Goal: Transaction & Acquisition: Purchase product/service

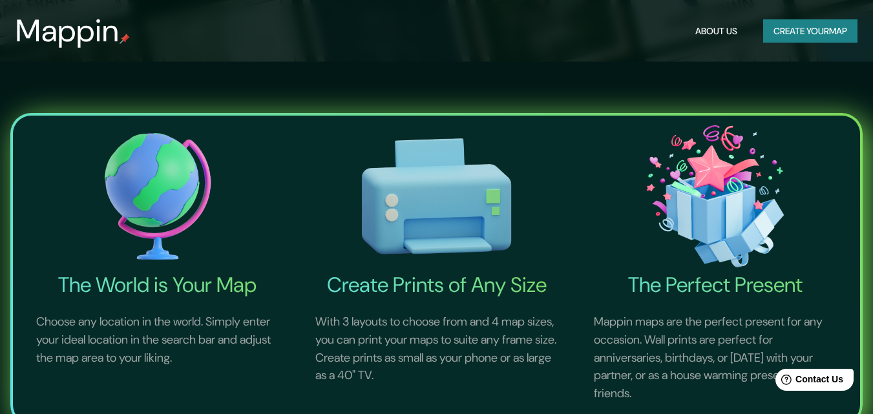
scroll to position [194, 0]
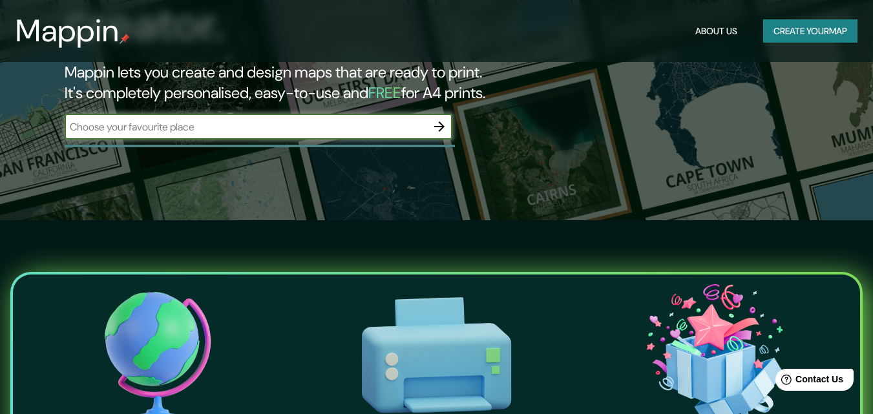
click at [269, 120] on input "text" at bounding box center [246, 127] width 362 height 15
type input "[PERSON_NAME]"
click at [443, 119] on icon "button" at bounding box center [440, 127] width 16 height 16
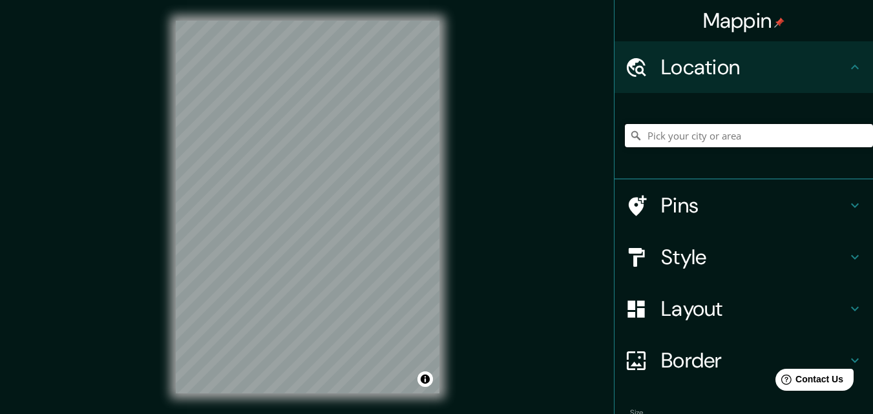
click at [651, 132] on input "Pick your city or area" at bounding box center [749, 135] width 248 height 23
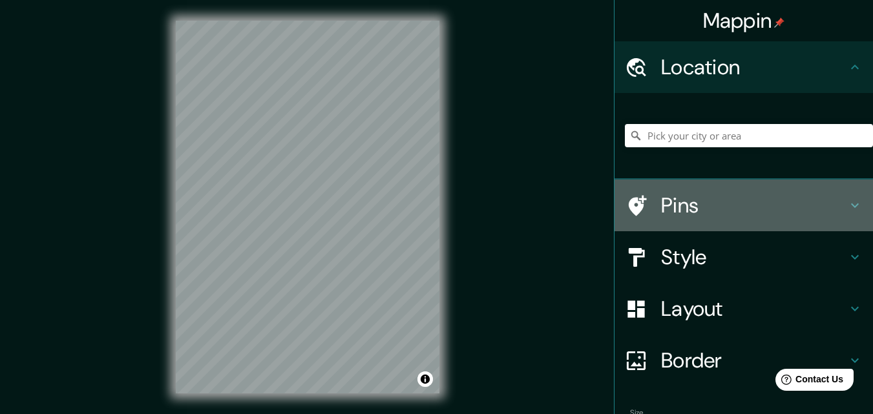
click at [661, 204] on h4 "Pins" at bounding box center [754, 206] width 186 height 26
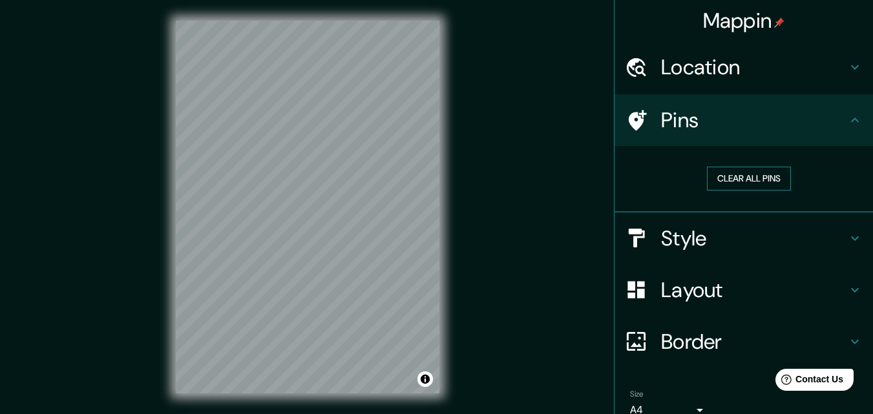
click at [733, 176] on button "Clear all pins" at bounding box center [749, 179] width 84 height 24
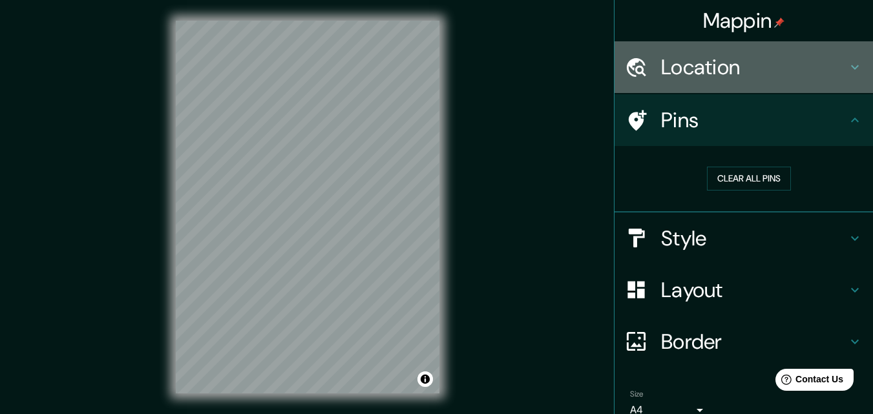
click at [743, 66] on h4 "Location" at bounding box center [754, 67] width 186 height 26
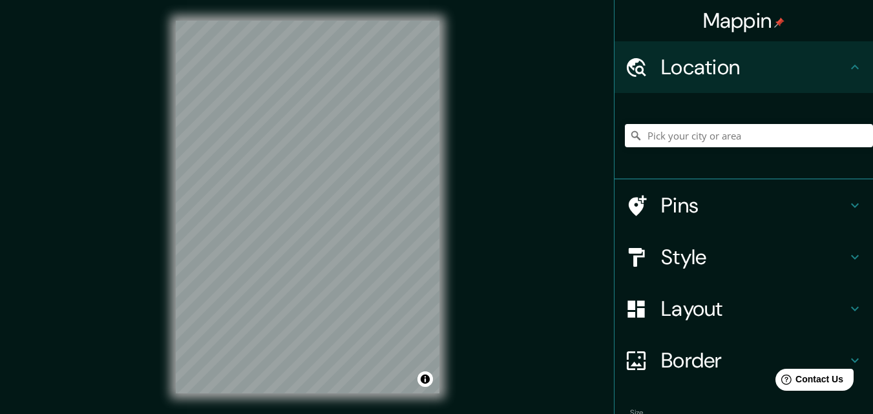
click at [740, 22] on h4 "Mappin" at bounding box center [744, 21] width 82 height 26
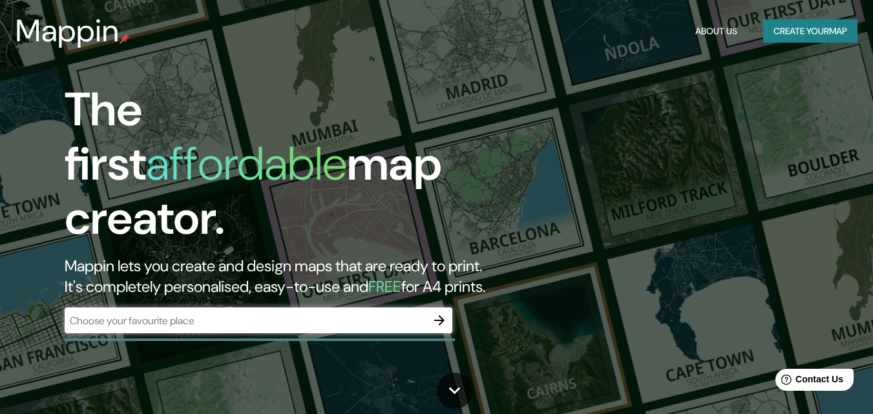
click at [663, 138] on div "The first affordable map creator. Mappin lets you create and design maps that a…" at bounding box center [436, 207] width 873 height 414
click at [94, 326] on div "The first affordable map creator. Mappin lets you create and design maps that a…" at bounding box center [283, 215] width 524 height 264
click at [116, 317] on div "​" at bounding box center [259, 321] width 388 height 26
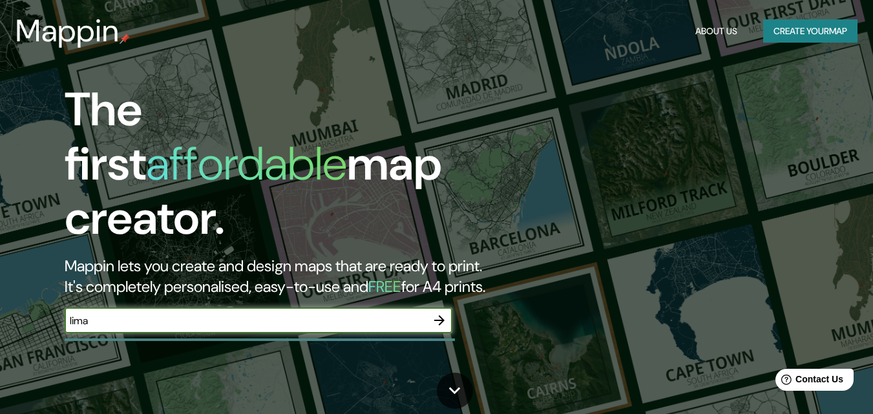
type input "lima"
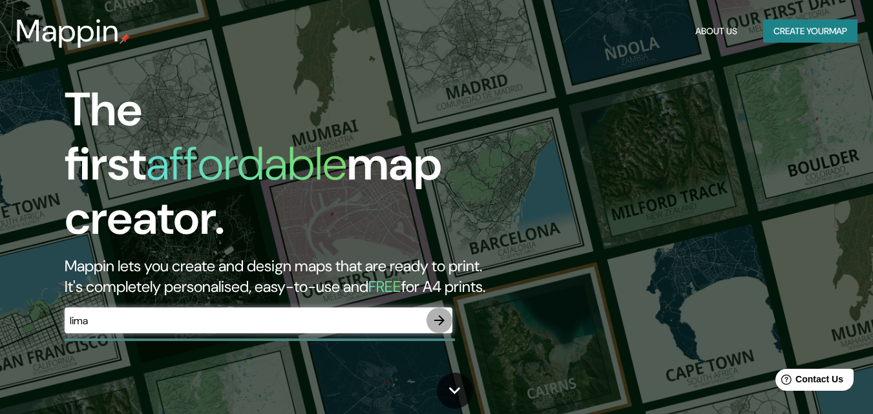
click at [432, 313] on icon "button" at bounding box center [440, 321] width 16 height 16
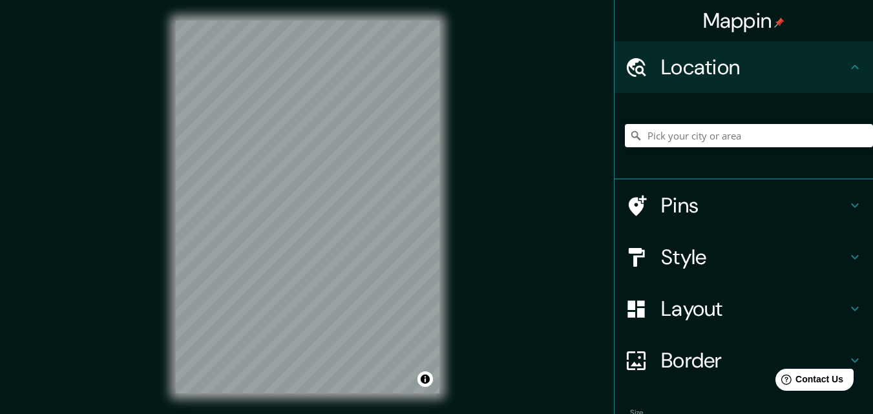
click at [584, 245] on div "Mappin Location Pins Style Layout Border Choose a border. Hint : you can make l…" at bounding box center [436, 217] width 873 height 435
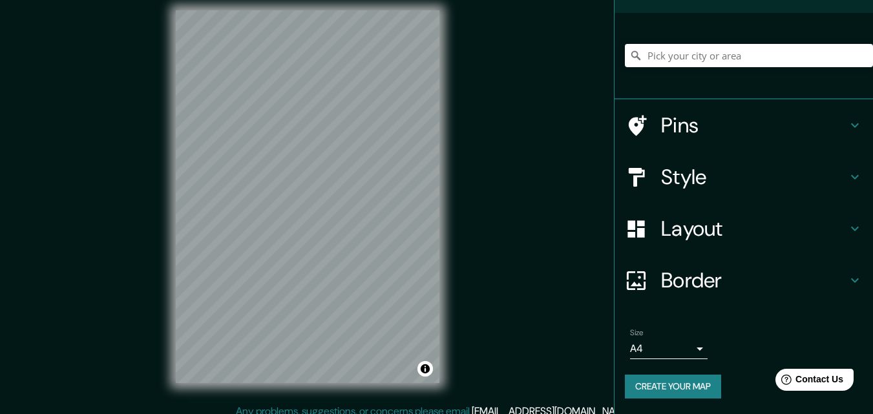
scroll to position [21, 0]
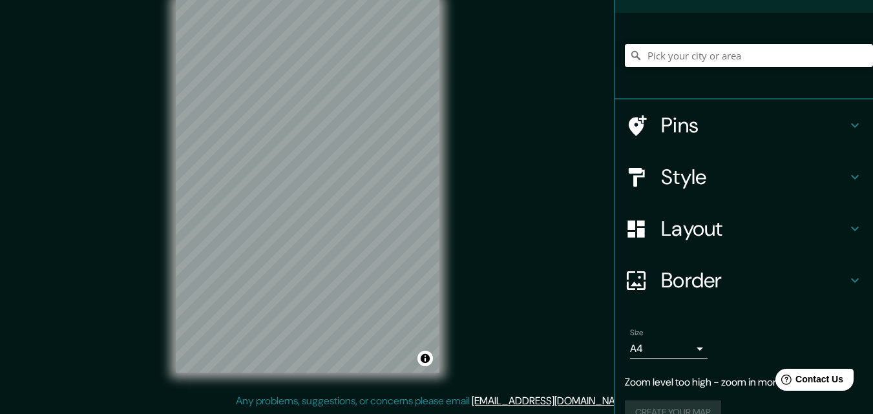
click at [723, 56] on input "Pick your city or area" at bounding box center [749, 55] width 248 height 23
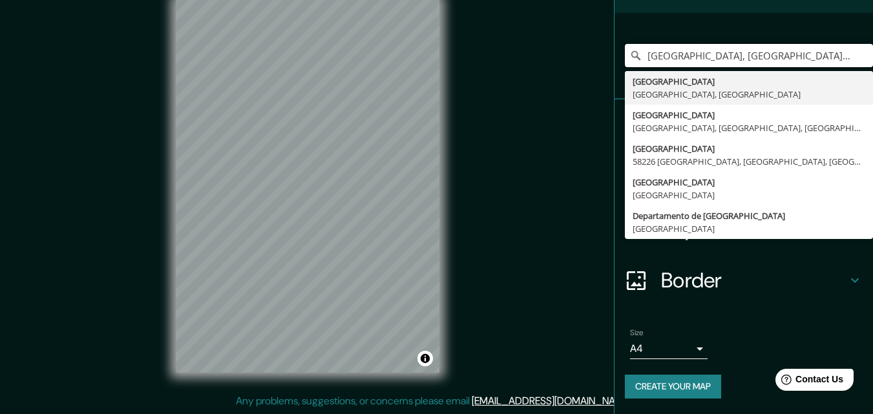
scroll to position [0, 0]
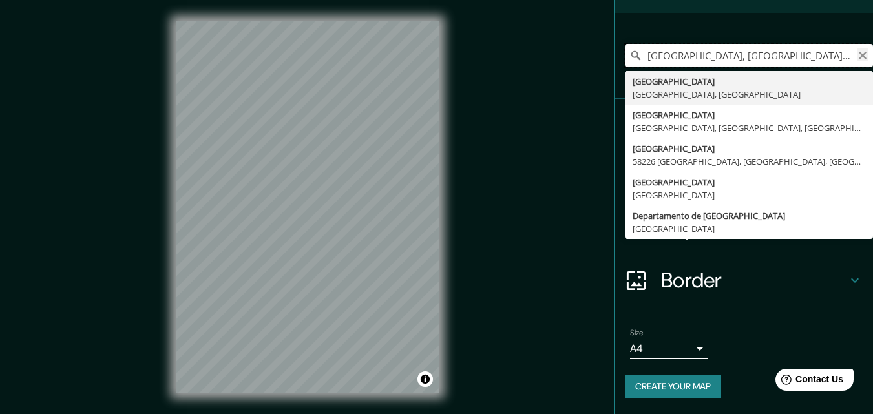
type input "[GEOGRAPHIC_DATA], [GEOGRAPHIC_DATA], [GEOGRAPHIC_DATA]"
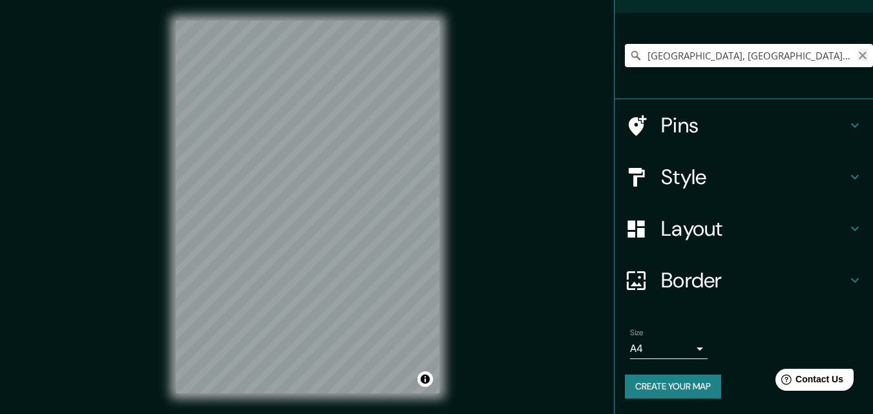
click at [859, 57] on icon "Clear" at bounding box center [863, 56] width 8 height 8
click at [660, 59] on input "Pick your city or area" at bounding box center [749, 55] width 248 height 23
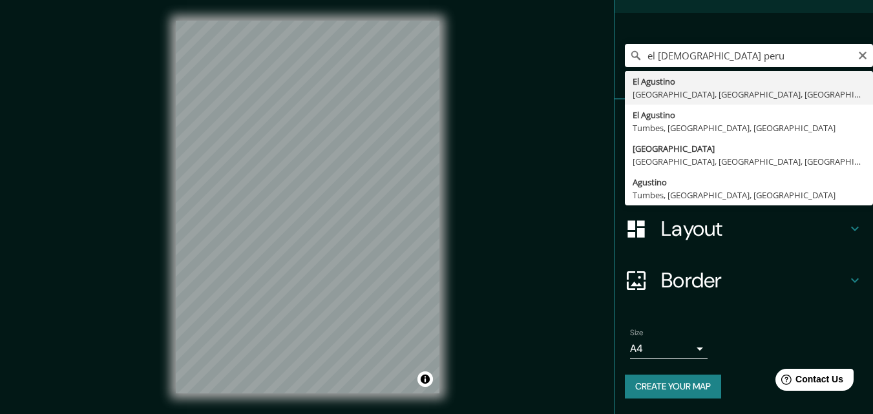
type input "El Agustino, [GEOGRAPHIC_DATA], [GEOGRAPHIC_DATA], [GEOGRAPHIC_DATA]"
